Goal: Manage account settings

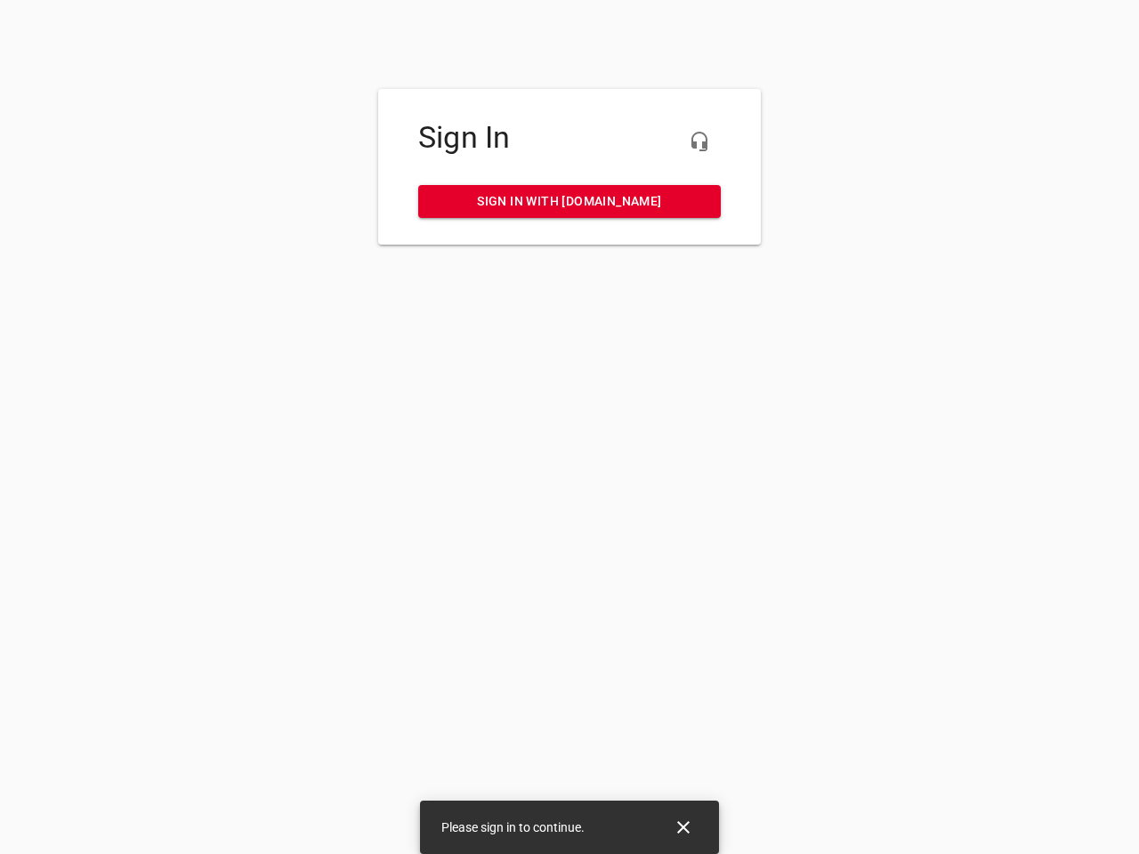
click at [699, 141] on icon "button" at bounding box center [699, 141] width 21 height 21
click at [683, 827] on icon "Close" at bounding box center [683, 827] width 12 height 12
